Goal: Transaction & Acquisition: Purchase product/service

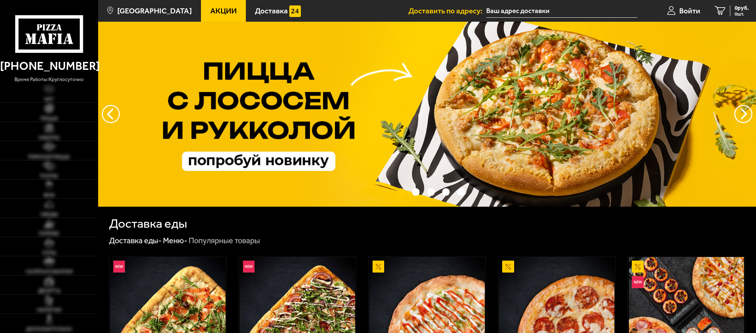
type input "[STREET_ADDRESS]"
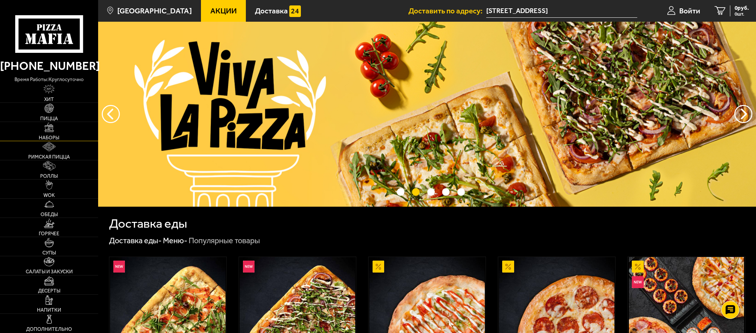
click at [63, 131] on link "Наборы" at bounding box center [49, 131] width 98 height 19
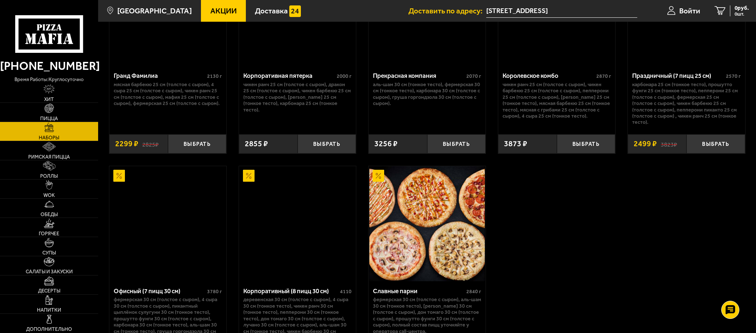
scroll to position [1130, 0]
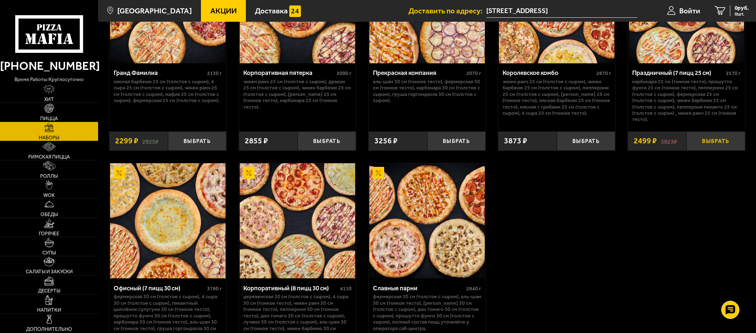
click at [719, 139] on button "Выбрать" at bounding box center [715, 140] width 59 height 19
click at [713, 10] on icon "1" at bounding box center [711, 10] width 11 height 9
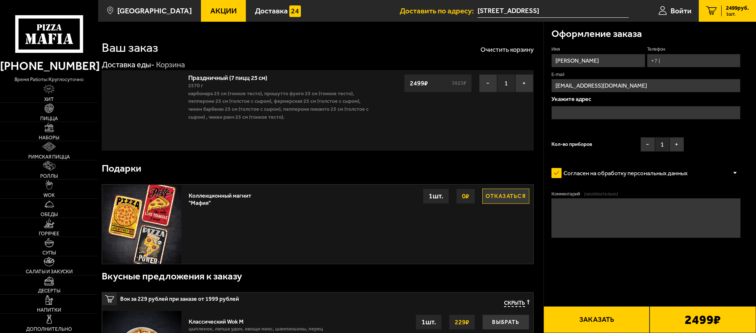
type input "[STREET_ADDRESS]"
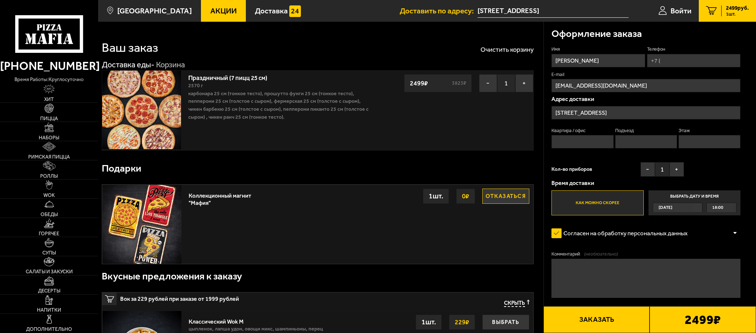
click at [676, 60] on input "Телефон" at bounding box center [694, 60] width 94 height 13
click at [677, 60] on input "Телефон" at bounding box center [694, 60] width 94 height 13
type input "[PHONE_NUMBER]"
type input "114"
type input "2"
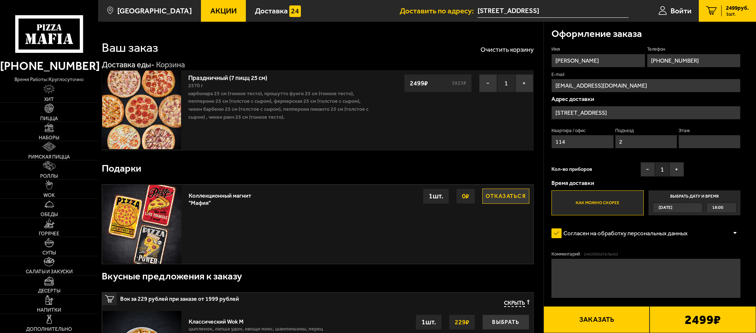
type input "8"
type input "[PHONE_NUMBER]"
click at [706, 168] on div "Имя [PERSON_NAME] Телефон Применить скидку Вы будете зарегистрированы автоматич…" at bounding box center [645, 130] width 189 height 169
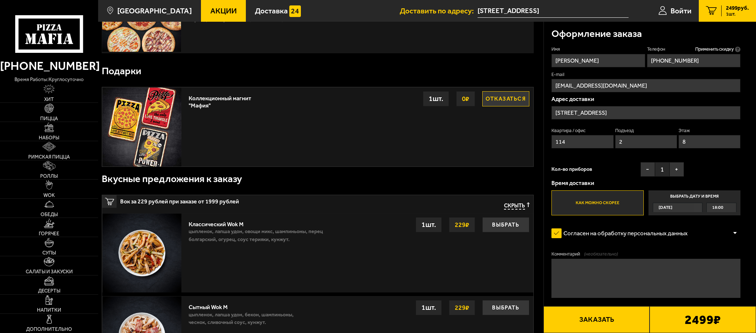
scroll to position [109, 0]
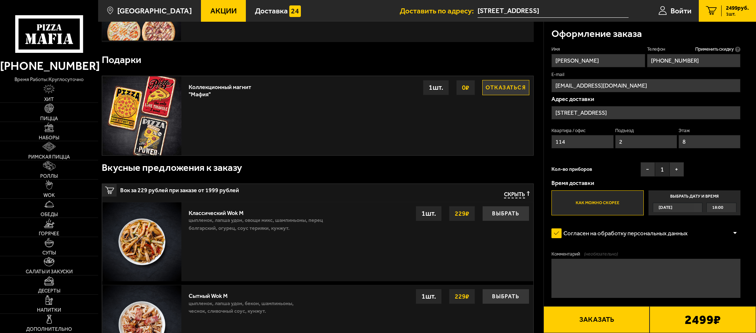
click at [664, 232] on label "Согласен на обработку персональных данных" at bounding box center [623, 233] width 144 height 16
click at [0, 0] on input "Согласен на обработку персональных данных" at bounding box center [0, 0] width 0 height 0
click at [707, 231] on div "Согласен на обработку персональных данных" at bounding box center [645, 233] width 189 height 16
click at [735, 233] on div at bounding box center [734, 233] width 11 height 5
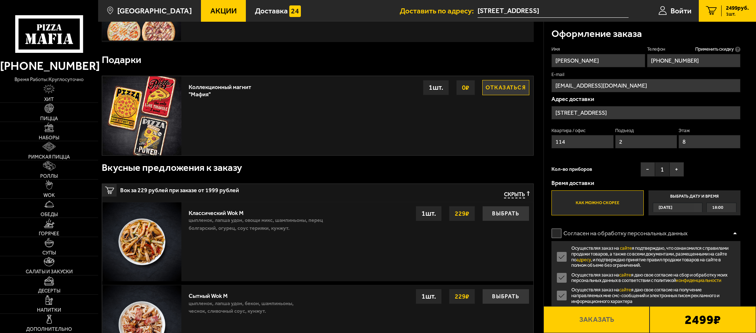
click at [558, 232] on label "Согласен на обработку персональных данных" at bounding box center [623, 233] width 144 height 16
click at [0, 0] on input "Согласен на обработку персональных данных" at bounding box center [0, 0] width 0 height 0
click at [558, 233] on label "Согласен на обработку персональных данных" at bounding box center [623, 233] width 144 height 16
click at [0, 0] on input "Согласен на обработку персональных данных" at bounding box center [0, 0] width 0 height 0
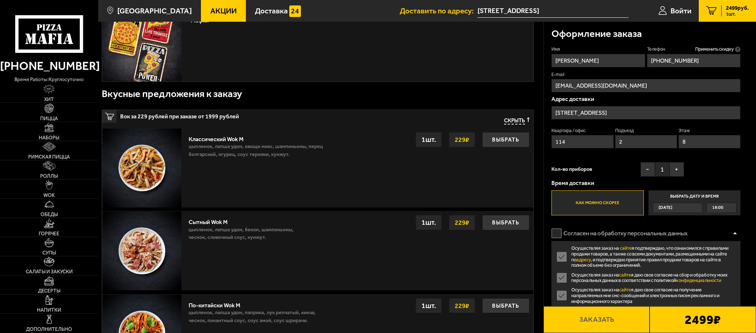
scroll to position [181, 0]
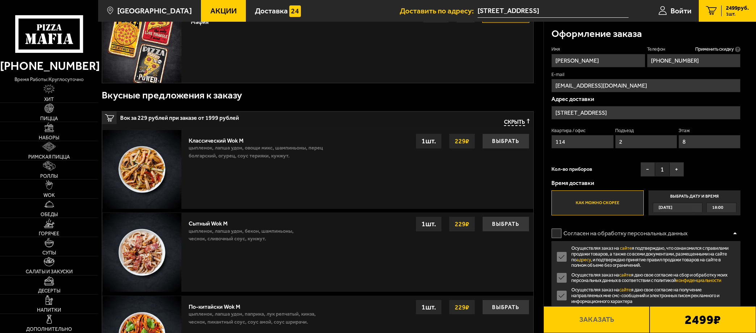
drag, startPoint x: 553, startPoint y: 232, endPoint x: 557, endPoint y: 233, distance: 4.6
click at [552, 232] on label "Согласен на обработку персональных данных" at bounding box center [623, 233] width 144 height 16
click at [0, 0] on input "Согласен на обработку персональных данных" at bounding box center [0, 0] width 0 height 0
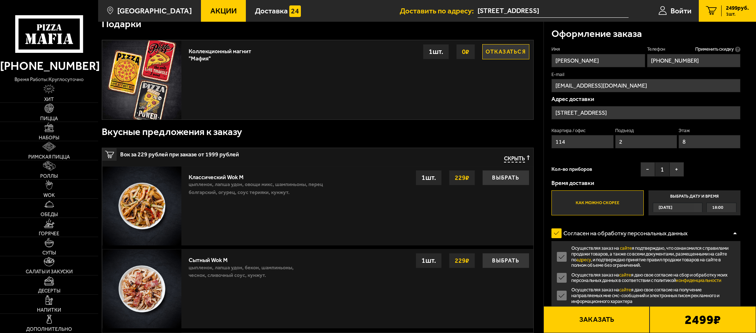
scroll to position [109, 0]
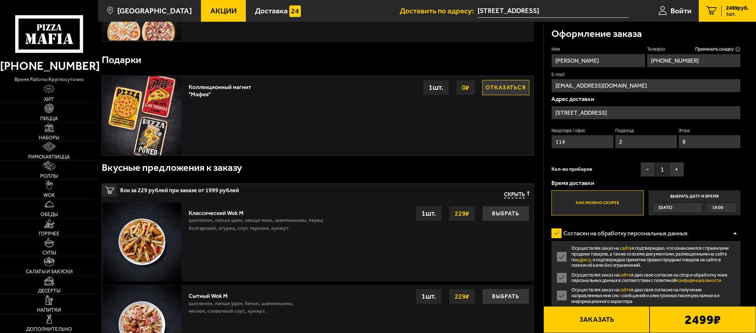
click at [726, 206] on div "18:00" at bounding box center [720, 207] width 29 height 9
click at [0, 0] on input "Выбрать дату и время [DATE] 18:00" at bounding box center [0, 0] width 0 height 0
click at [610, 203] on label "Как можно скорее" at bounding box center [597, 202] width 92 height 25
click at [0, 0] on input "Как можно скорее" at bounding box center [0, 0] width 0 height 0
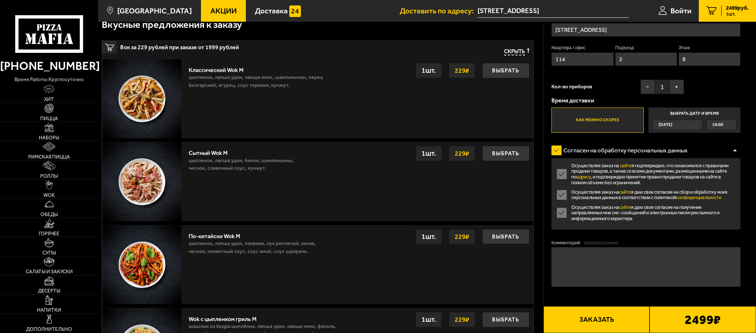
scroll to position [253, 0]
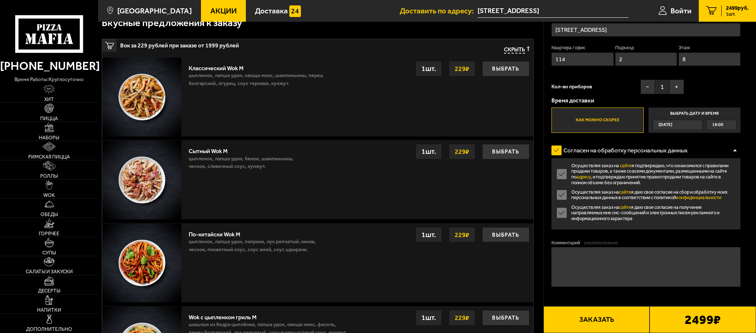
click at [735, 151] on div at bounding box center [734, 150] width 11 height 5
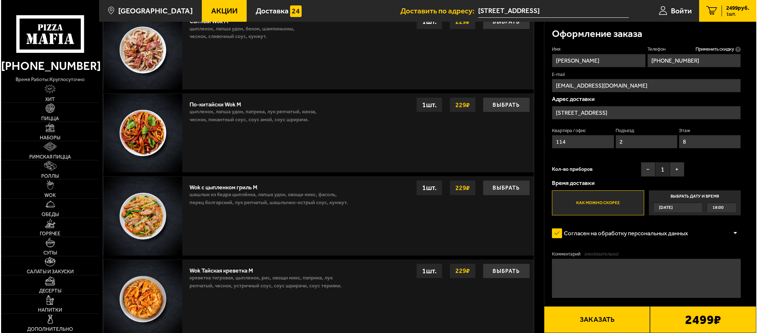
scroll to position [398, 0]
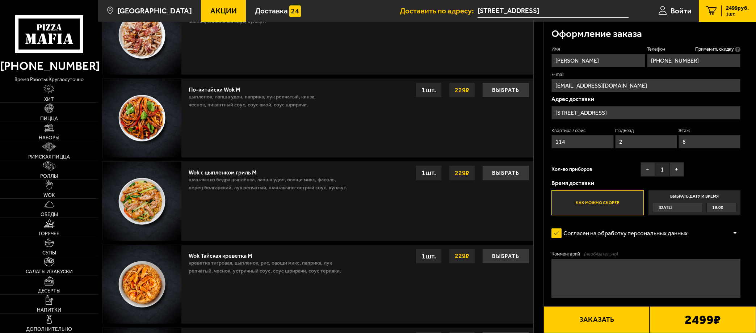
click at [613, 319] on button "Заказать" at bounding box center [596, 319] width 106 height 27
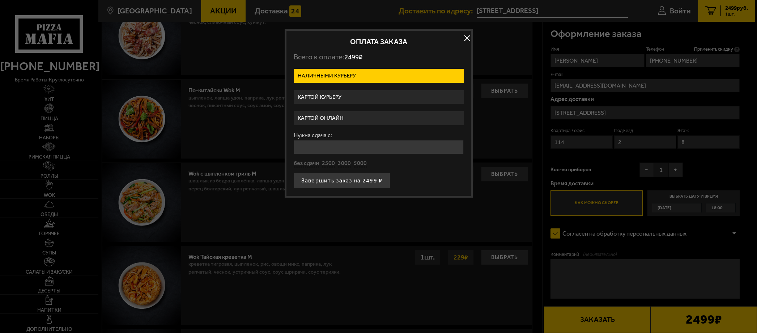
click at [382, 116] on label "Картой онлайн" at bounding box center [379, 118] width 170 height 14
click at [0, 0] on input "Картой онлайн" at bounding box center [0, 0] width 0 height 0
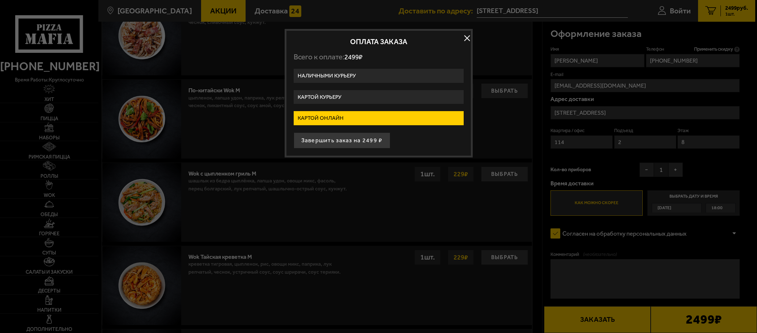
click at [361, 140] on button "Завершить заказ на 2499 ₽" at bounding box center [342, 140] width 97 height 16
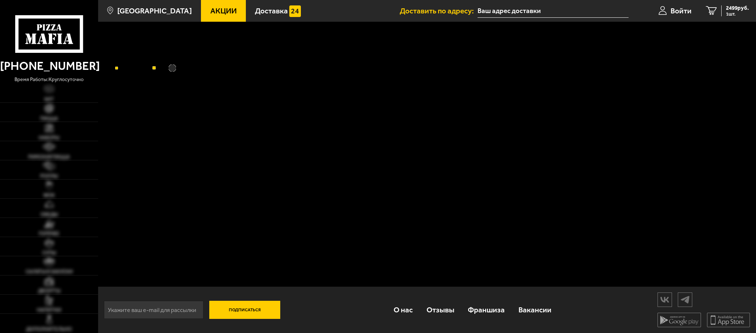
type input "[STREET_ADDRESS]"
